Goal: Transaction & Acquisition: Subscribe to service/newsletter

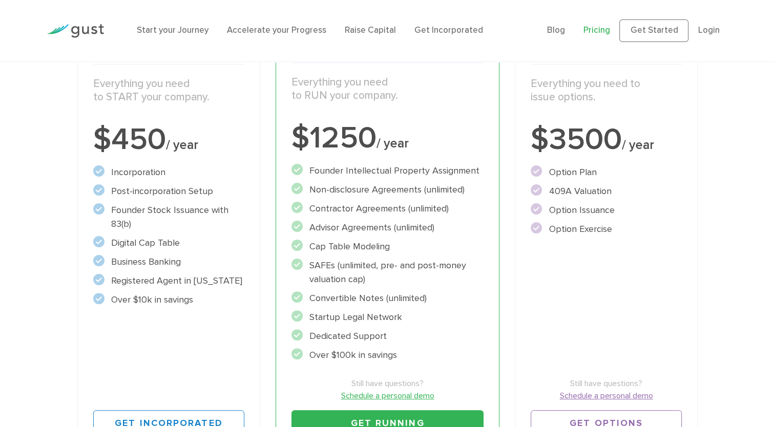
scroll to position [209, 0]
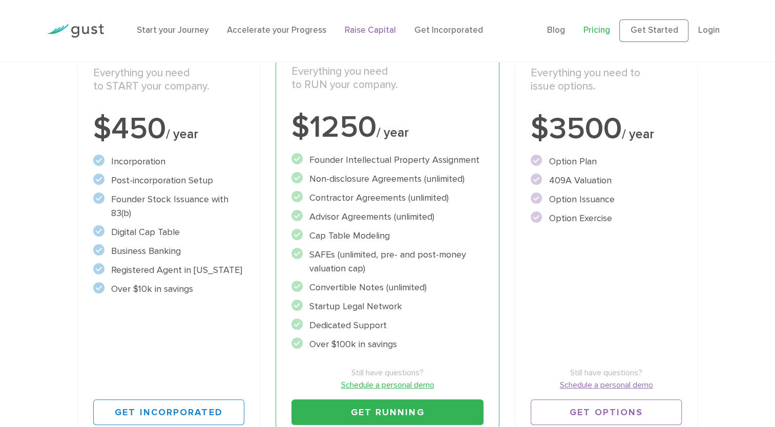
click at [364, 32] on link "Raise Capital" at bounding box center [370, 30] width 51 height 10
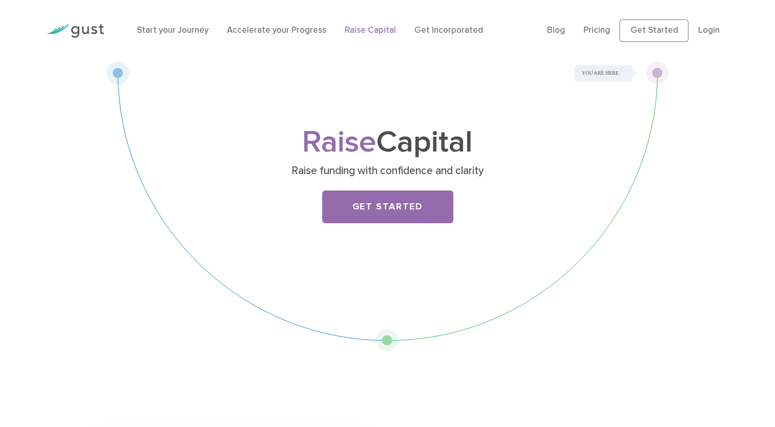
drag, startPoint x: 656, startPoint y: 71, endPoint x: 589, endPoint y: 151, distance: 104.7
click at [594, 149] on div "Raise Capital Raise funding with confidence and clarity Get Started" at bounding box center [388, 206] width 562 height 290
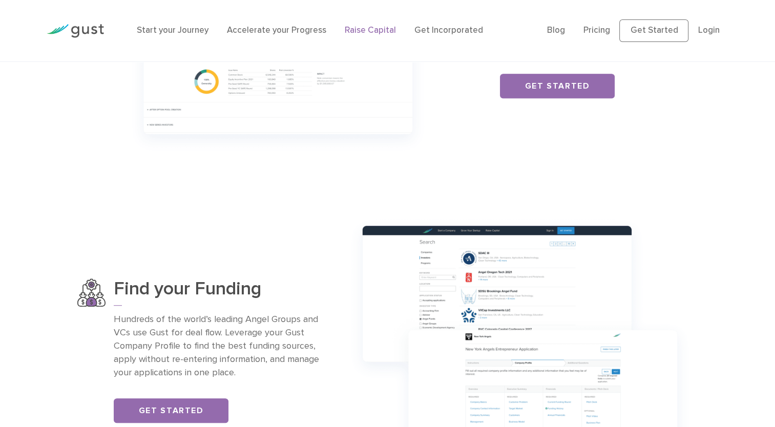
scroll to position [512, 0]
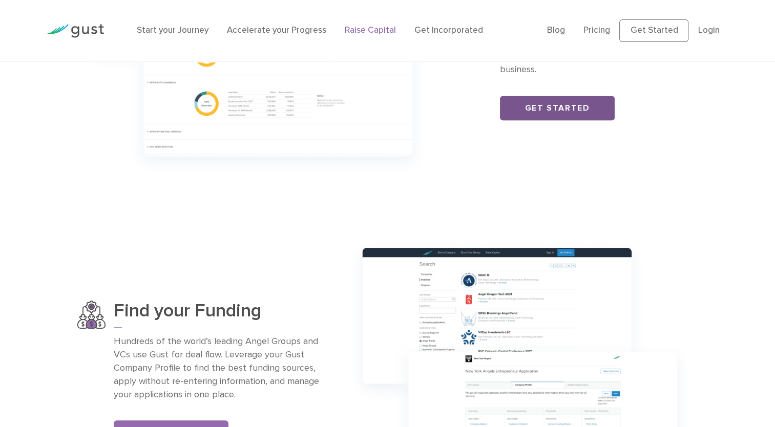
click at [594, 97] on link "Get Started" at bounding box center [557, 108] width 115 height 25
